Goal: Task Accomplishment & Management: Manage account settings

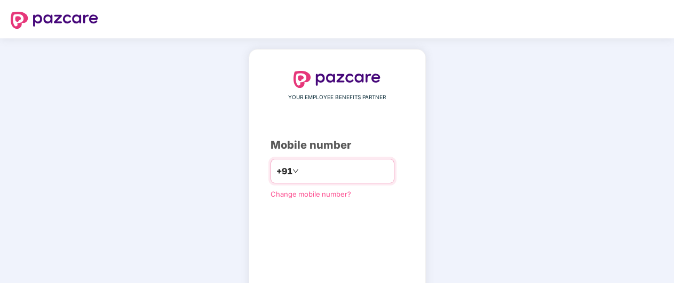
click at [317, 171] on input "number" at bounding box center [345, 171] width 88 height 17
type input "**********"
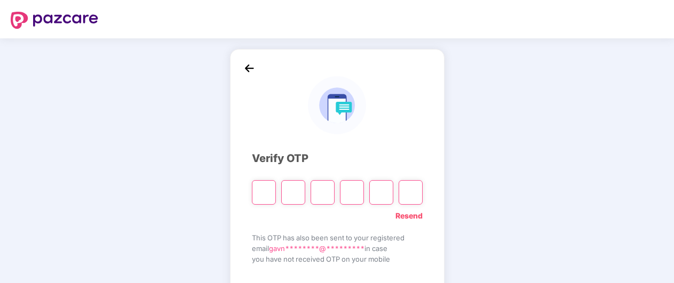
type input "*"
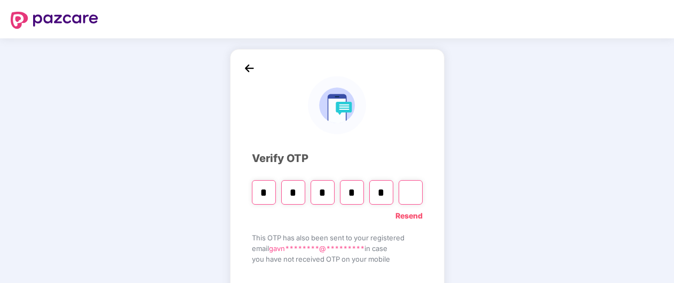
type input "*"
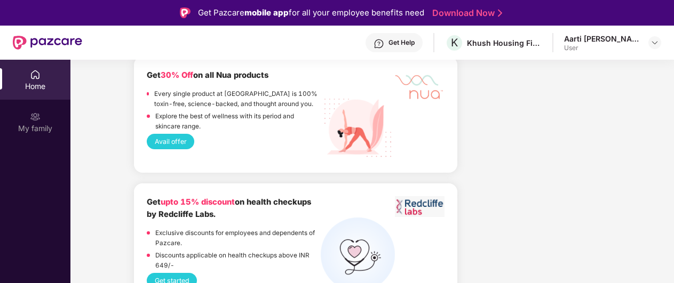
scroll to position [1796, 0]
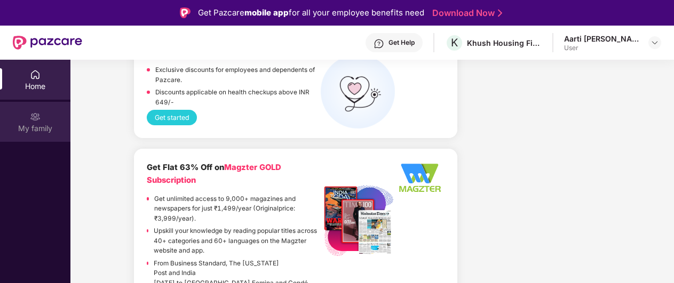
click at [34, 125] on div "My family" at bounding box center [35, 128] width 70 height 11
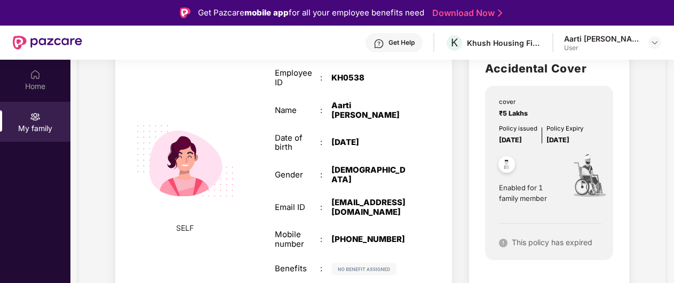
scroll to position [1578, 0]
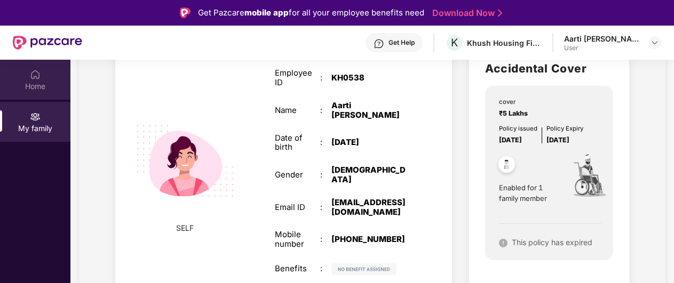
click at [33, 82] on div "Home" at bounding box center [35, 86] width 70 height 11
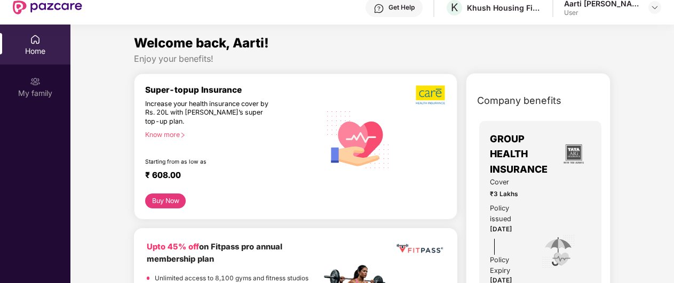
scroll to position [14, 0]
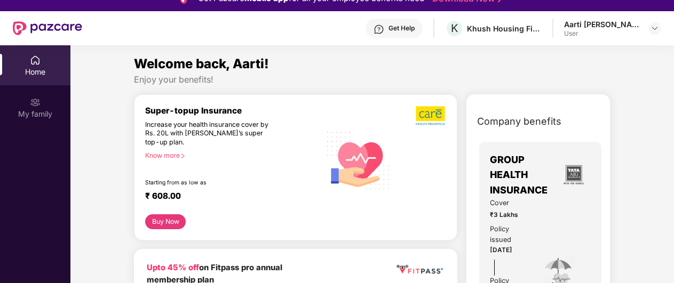
click at [590, 26] on div "Aarti [PERSON_NAME]" at bounding box center [601, 24] width 75 height 10
click at [650, 27] on img at bounding box center [654, 28] width 9 height 9
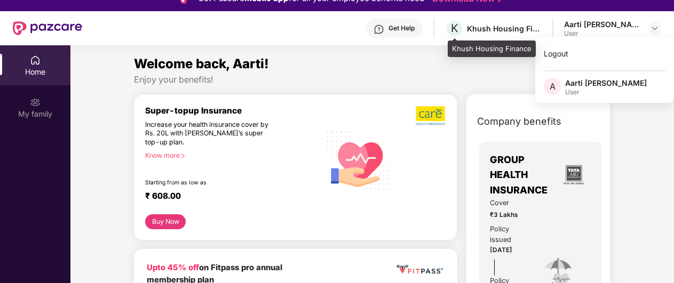
click at [468, 28] on div "K Khush Housing Finance" at bounding box center [493, 28] width 97 height 19
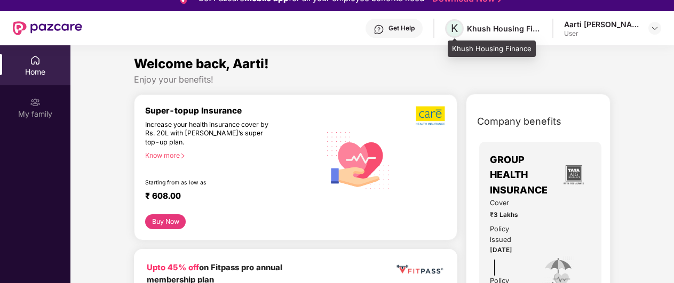
click at [457, 31] on span "K" at bounding box center [454, 28] width 7 height 13
click at [529, 31] on div "Khush Housing Finance" at bounding box center [504, 28] width 75 height 10
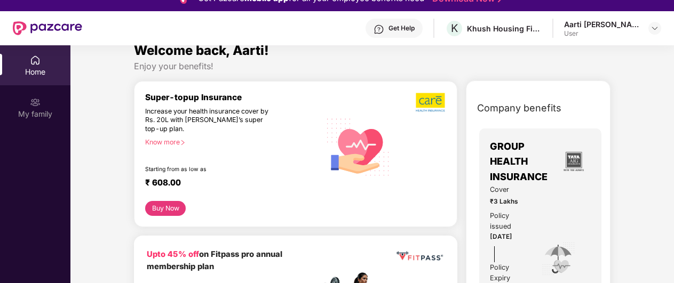
scroll to position [109, 0]
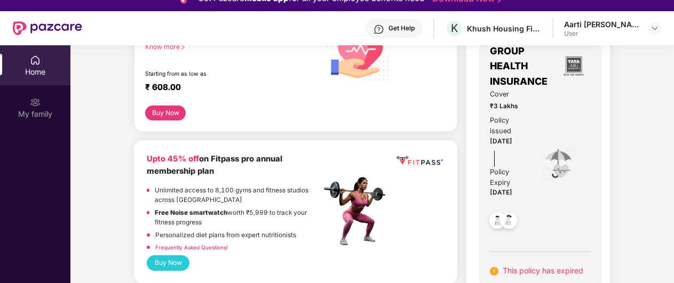
click at [501, 88] on span "GROUP HEALTH INSURANCE" at bounding box center [523, 66] width 67 height 45
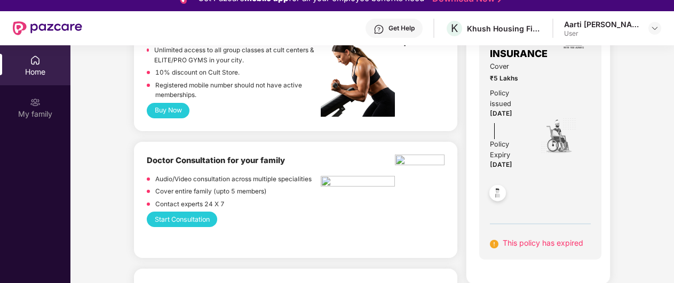
scroll to position [435, 0]
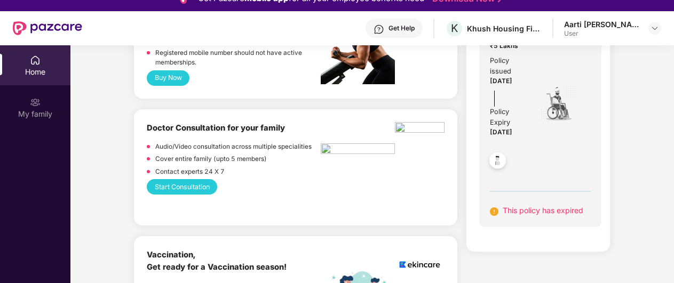
click at [510, 139] on div at bounding box center [508, 158] width 37 height 39
click at [513, 206] on span "This policy has expired" at bounding box center [543, 210] width 81 height 9
click at [654, 28] on img at bounding box center [654, 28] width 9 height 9
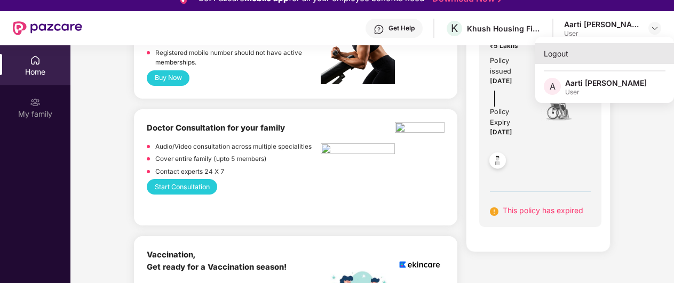
click at [560, 55] on div "Logout" at bounding box center [604, 53] width 139 height 21
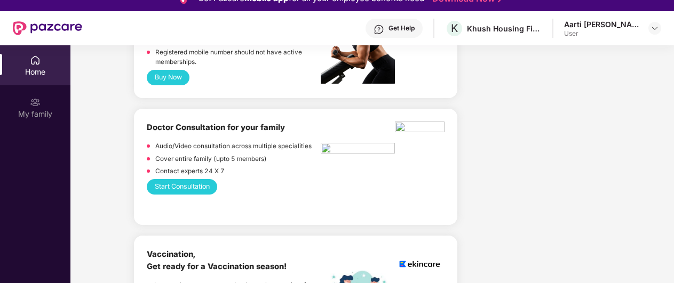
scroll to position [435, 0]
